Goal: Information Seeking & Learning: Learn about a topic

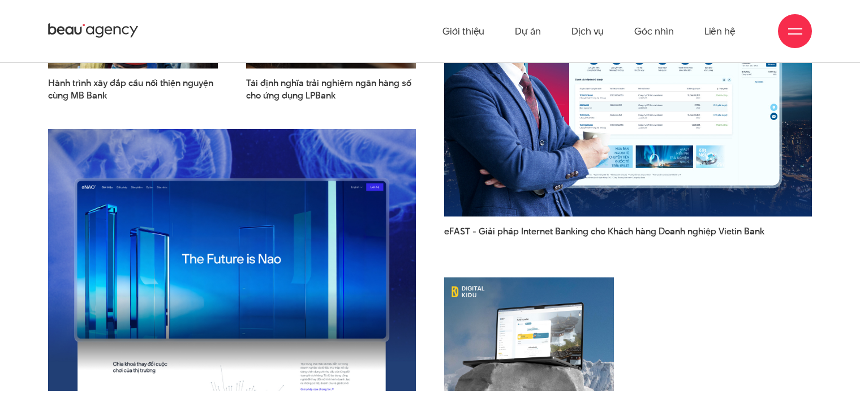
scroll to position [1478, 0]
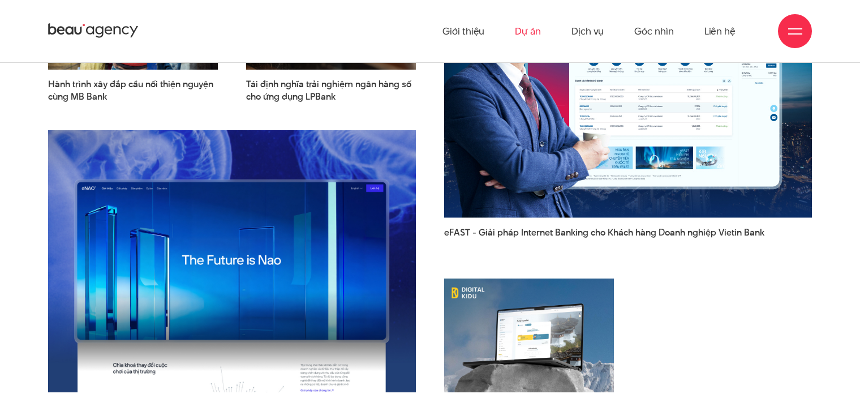
click at [526, 40] on link "Dự án" at bounding box center [528, 31] width 26 height 62
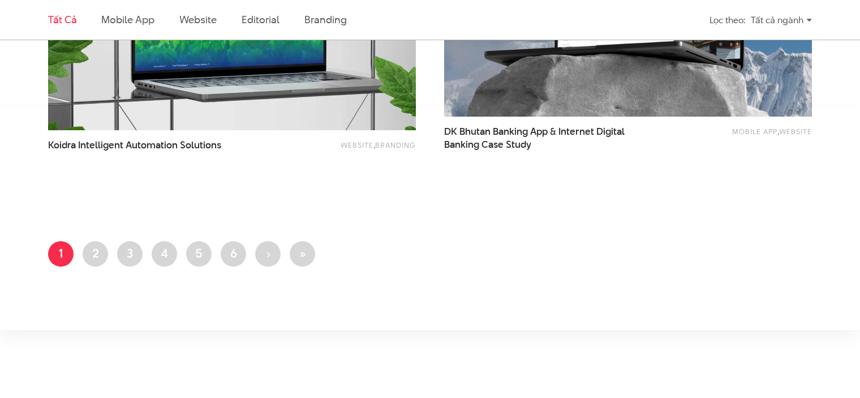
scroll to position [2198, 0]
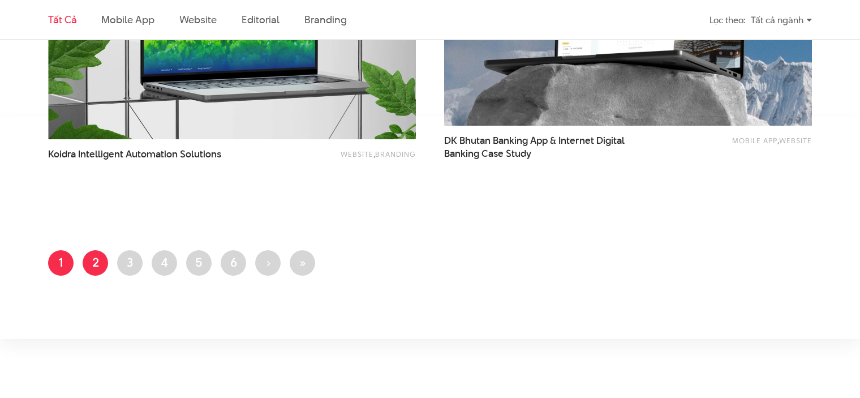
click at [102, 261] on link "Trang 2" at bounding box center [95, 262] width 25 height 25
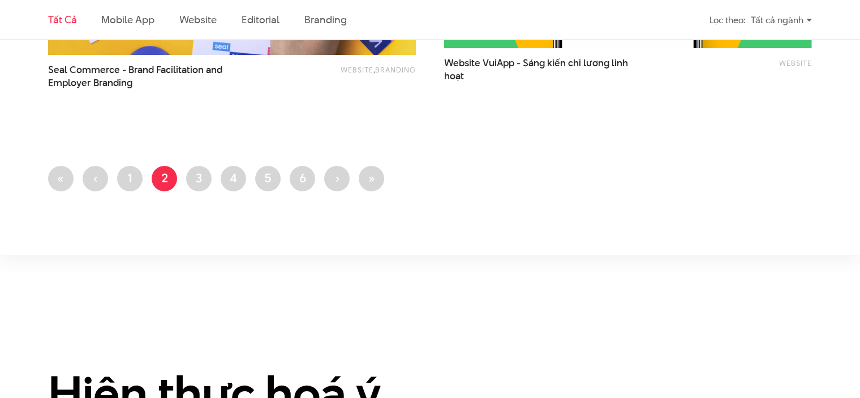
scroll to position [2279, 0]
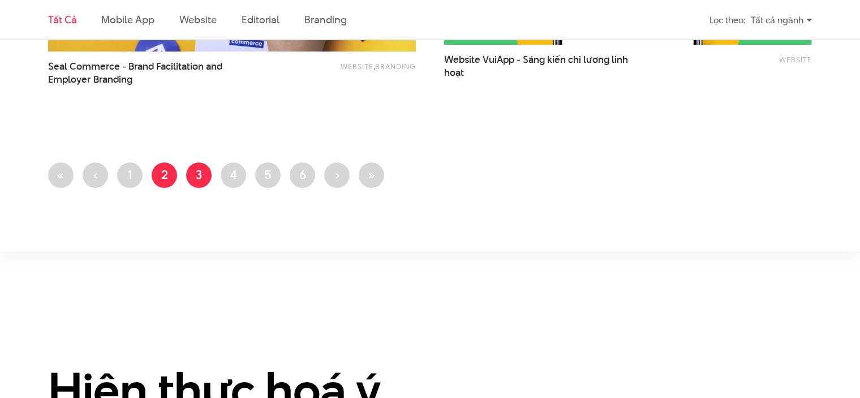
click at [200, 177] on link "Trang 3" at bounding box center [198, 174] width 25 height 25
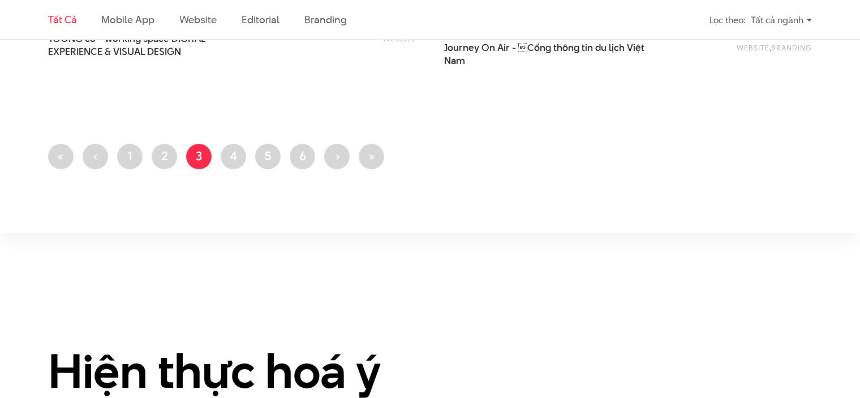
scroll to position [2314, 0]
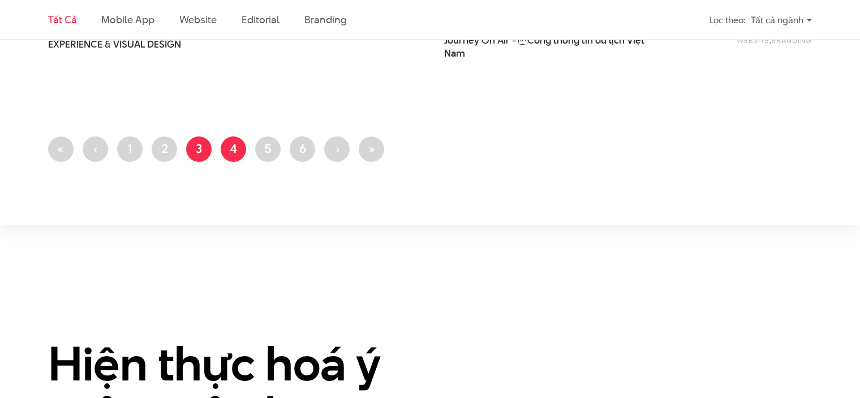
click at [237, 137] on link "Trang 4" at bounding box center [233, 148] width 25 height 25
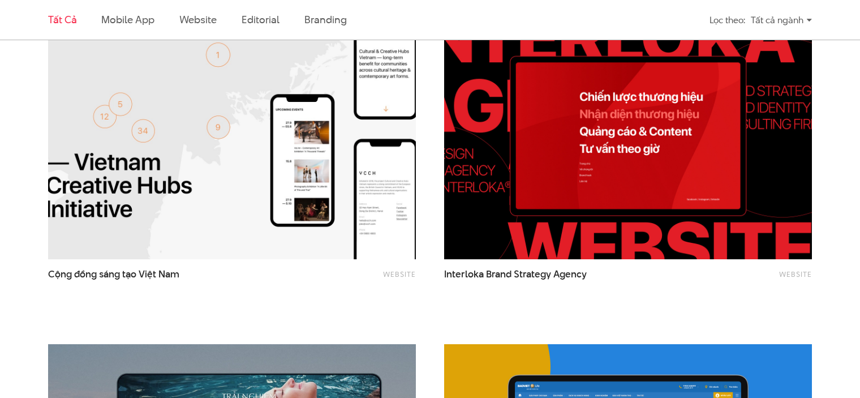
scroll to position [1065, 0]
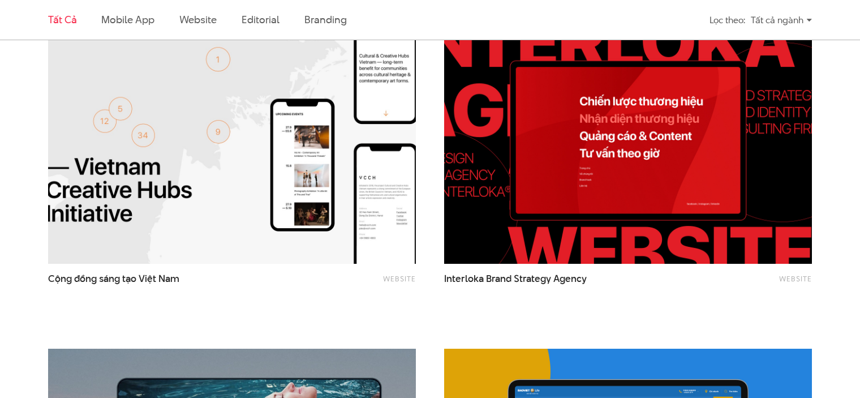
click at [782, 21] on div "Tất cả ngành" at bounding box center [780, 20] width 61 height 20
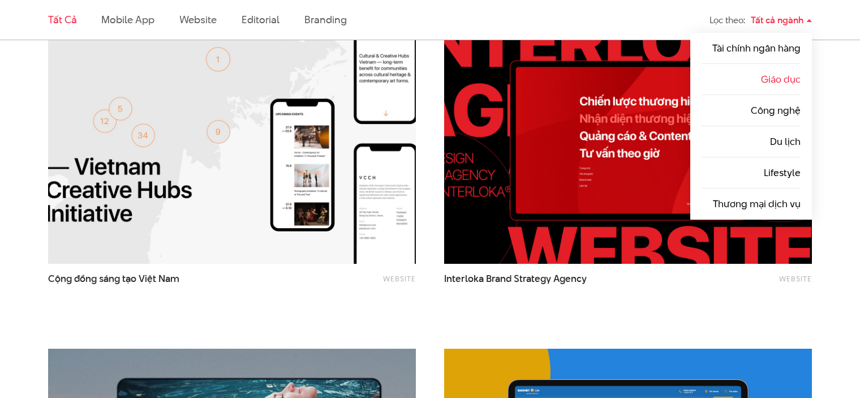
click at [771, 71] on li "Giáo dục" at bounding box center [750, 79] width 99 height 31
click at [781, 77] on link "Giáo dục" at bounding box center [781, 79] width 40 height 14
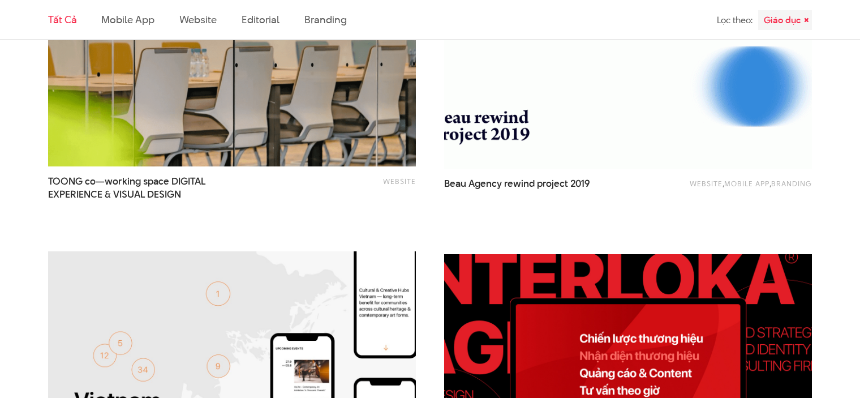
scroll to position [1504, 0]
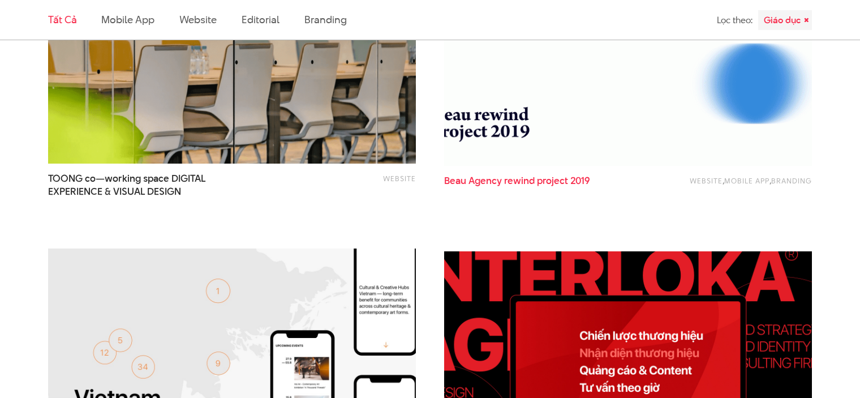
click at [499, 182] on span "Agency" at bounding box center [484, 181] width 33 height 14
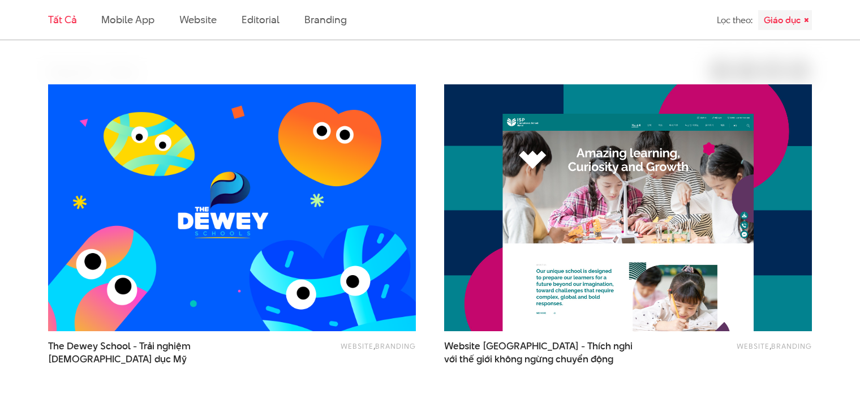
scroll to position [346, 0]
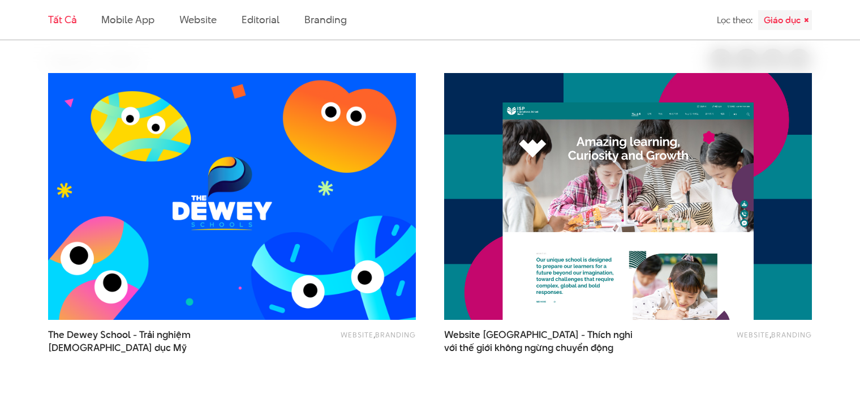
click at [309, 140] on img at bounding box center [232, 196] width 404 height 271
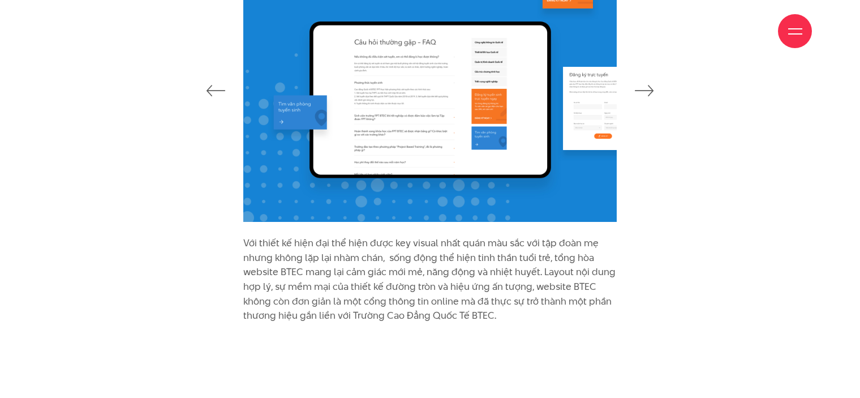
scroll to position [2302, 0]
